Goal: Task Accomplishment & Management: Manage account settings

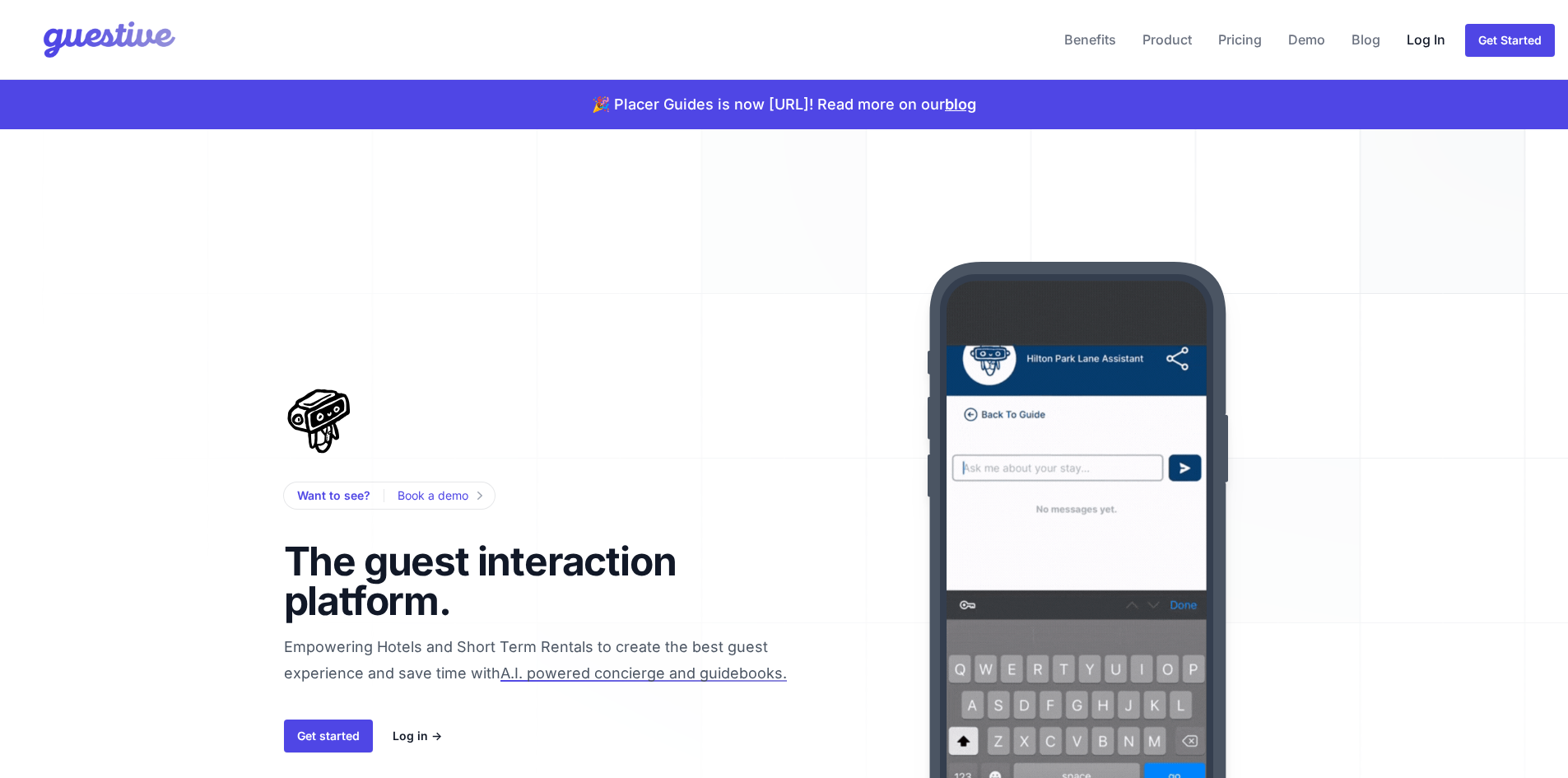
click at [1436, 41] on link "Log In" at bounding box center [1426, 39] width 52 height 40
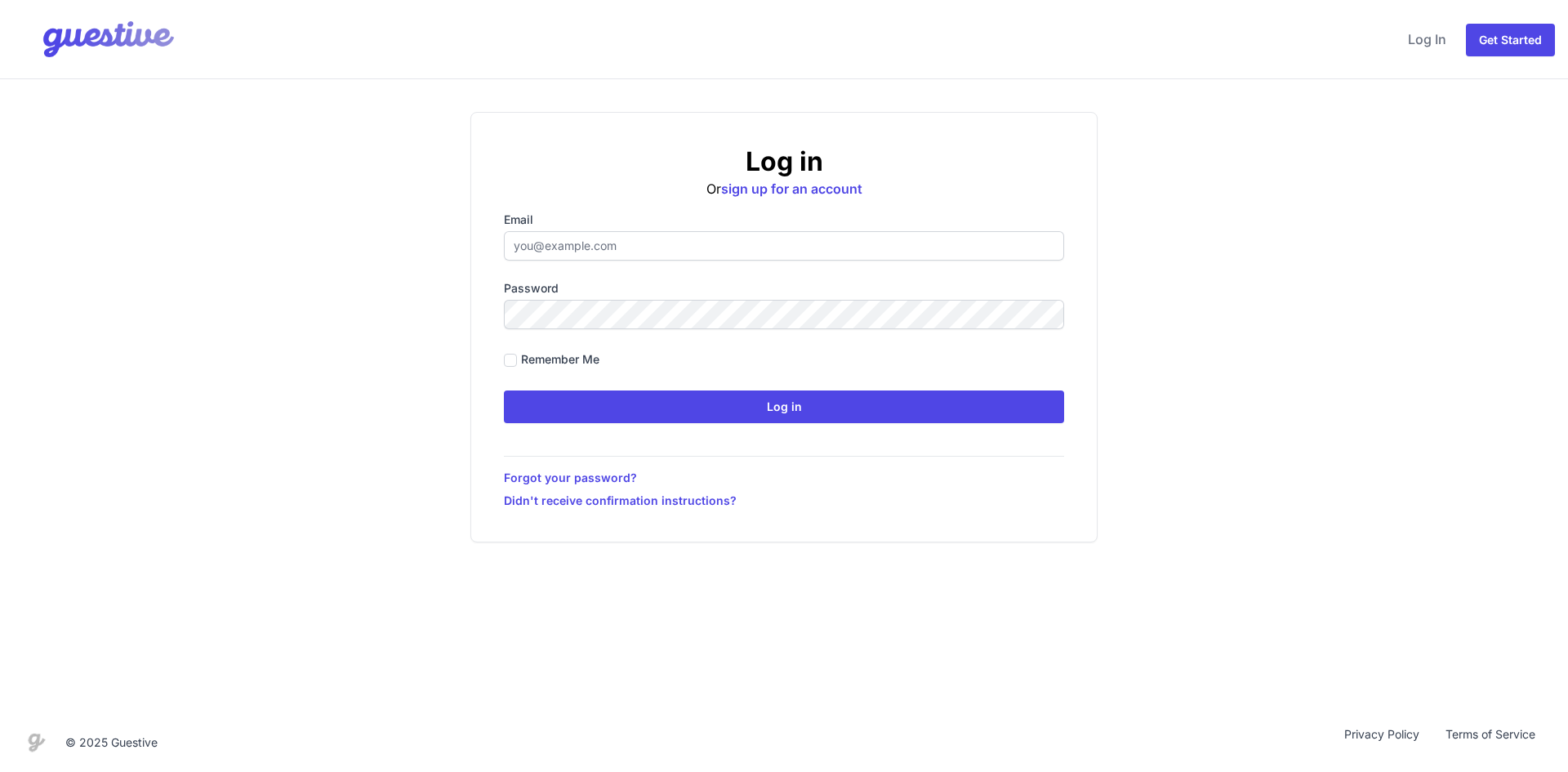
type input "[EMAIL_ADDRESS][DOMAIN_NAME]"
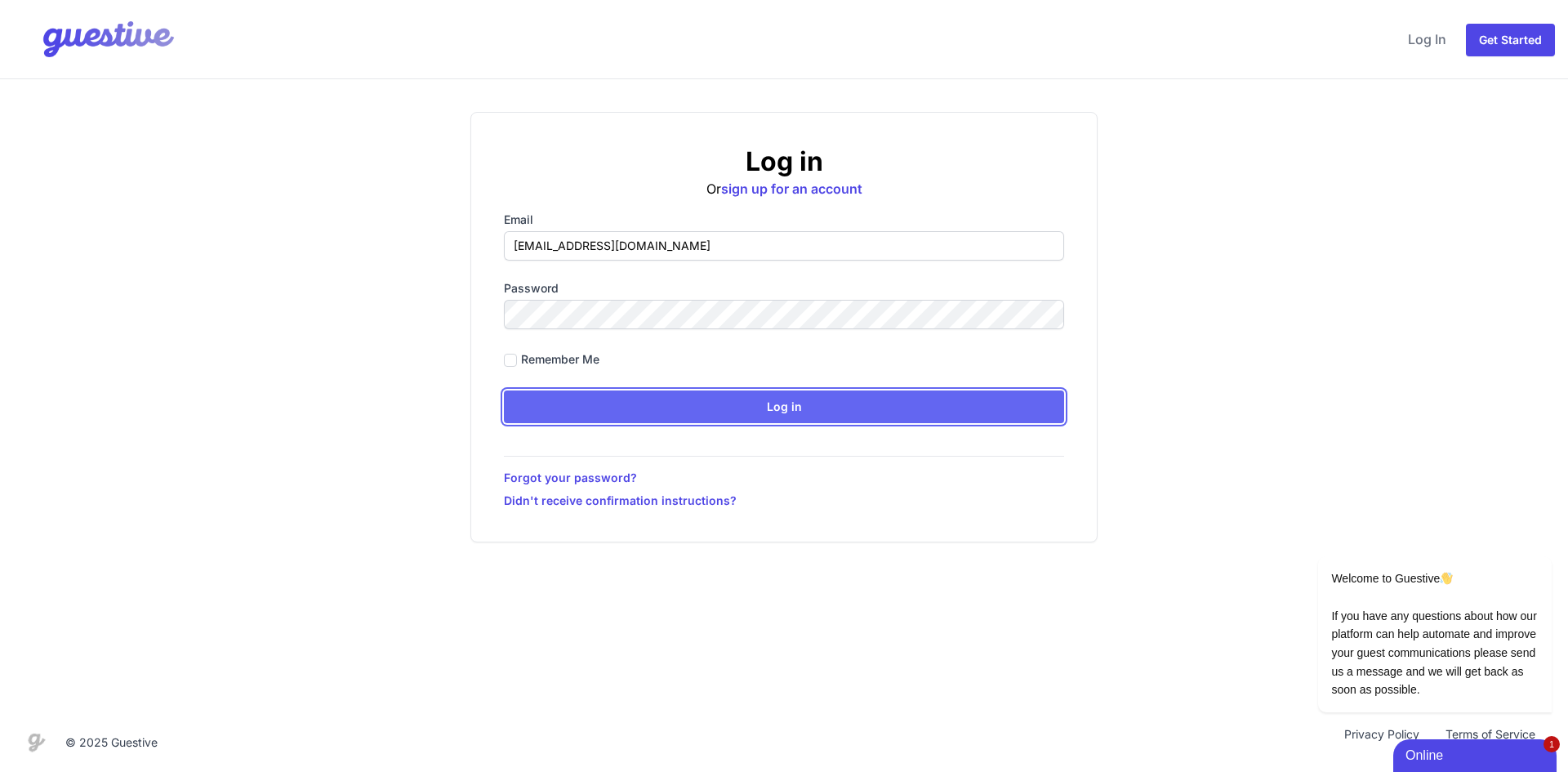
click at [865, 409] on input "Log in" at bounding box center [784, 406] width 560 height 32
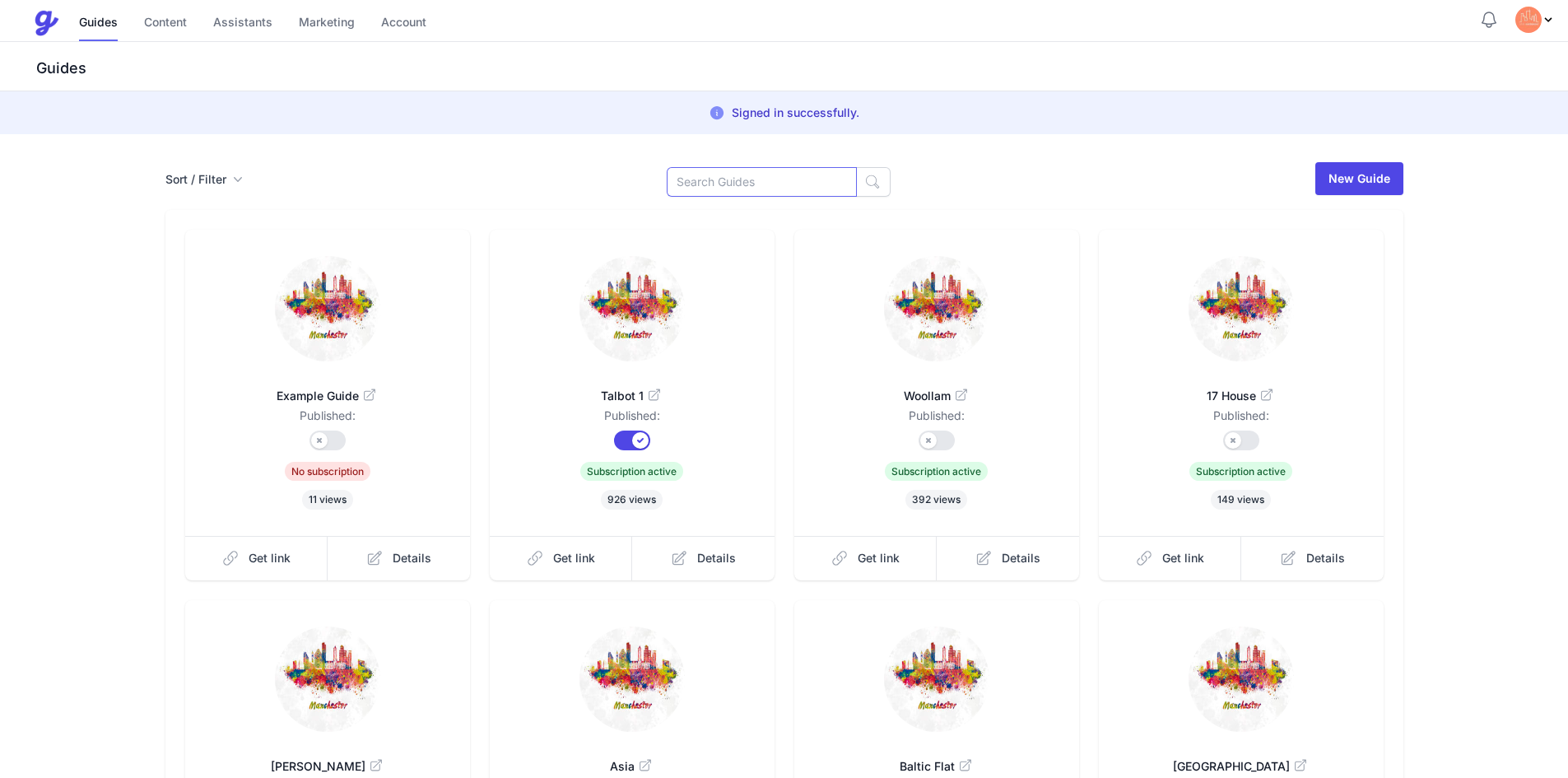
click at [801, 187] on input at bounding box center [762, 182] width 190 height 30
type input "millers"
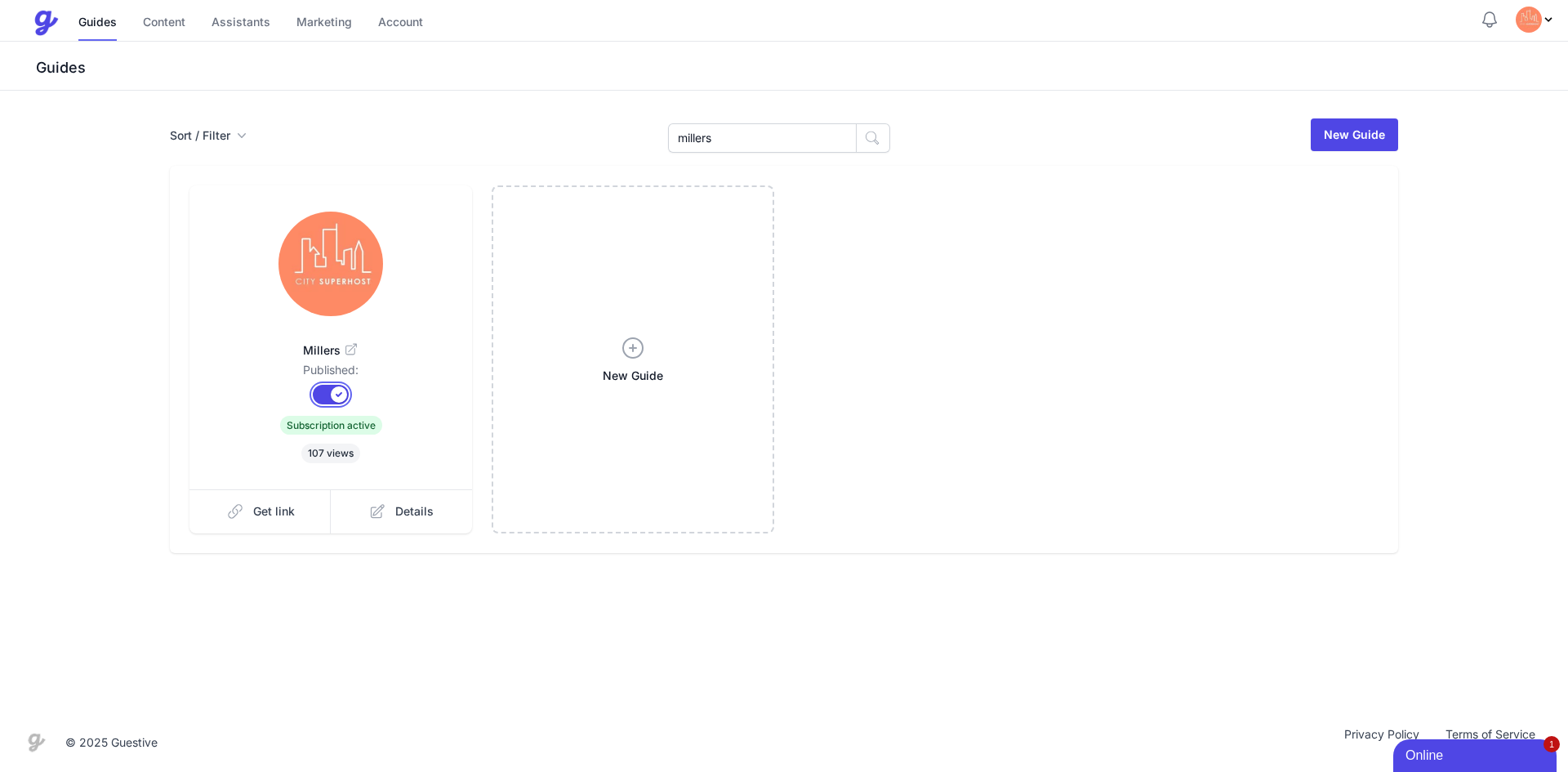
click at [327, 399] on button "Published?" at bounding box center [330, 394] width 36 height 19
click at [461, 129] on div "Sort / Filter Sort Name Created Unsorted All Published Unpublished Archived mil…" at bounding box center [784, 134] width 1228 height 36
